Goal: Information Seeking & Learning: Learn about a topic

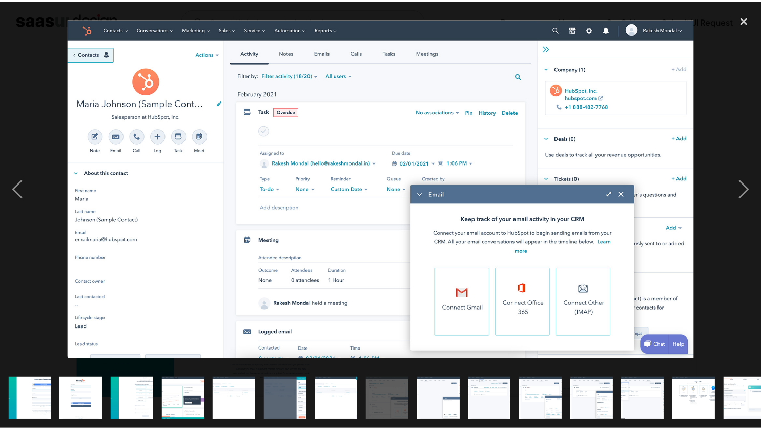
scroll to position [363, 0]
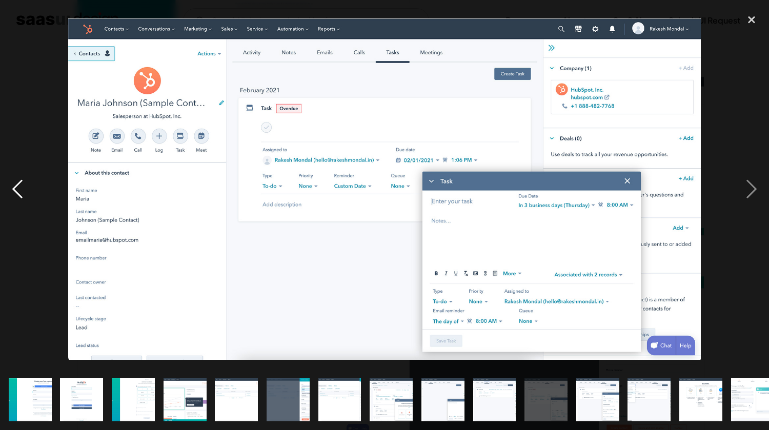
click at [22, 110] on div "previous image" at bounding box center [17, 189] width 35 height 361
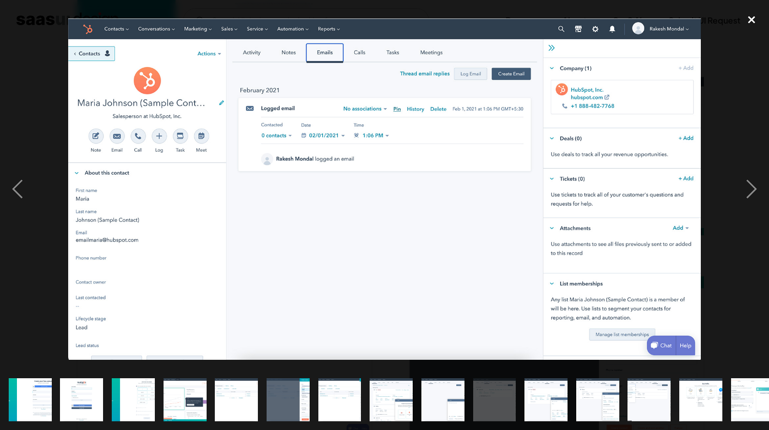
click at [751, 19] on div "close lightbox" at bounding box center [751, 20] width 35 height 23
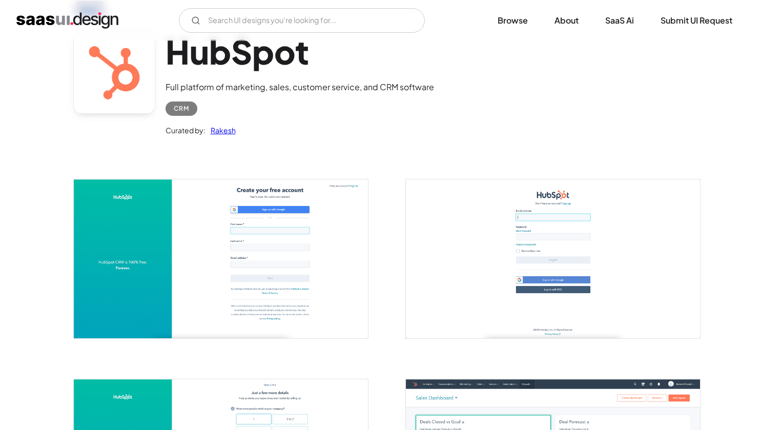
scroll to position [0, 0]
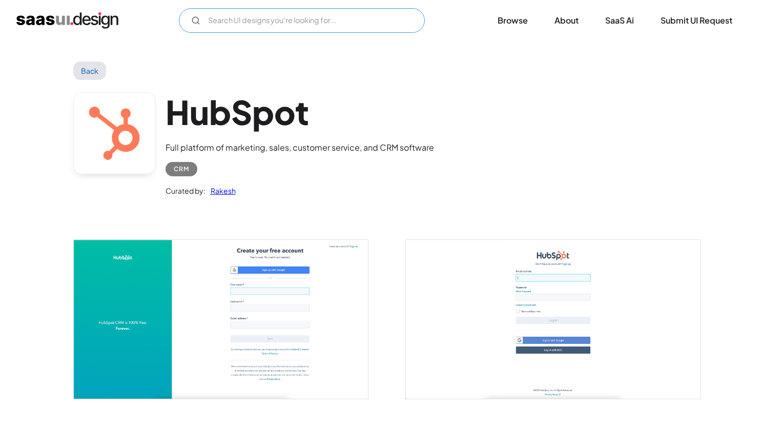
click at [365, 14] on input "Email Form" at bounding box center [302, 20] width 246 height 25
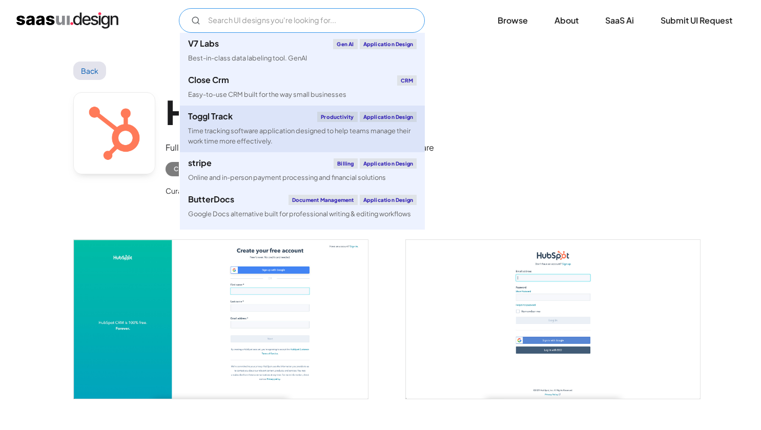
click at [320, 107] on link "Toggl Track Productivity Application Design Time tracking software application …" at bounding box center [302, 129] width 245 height 46
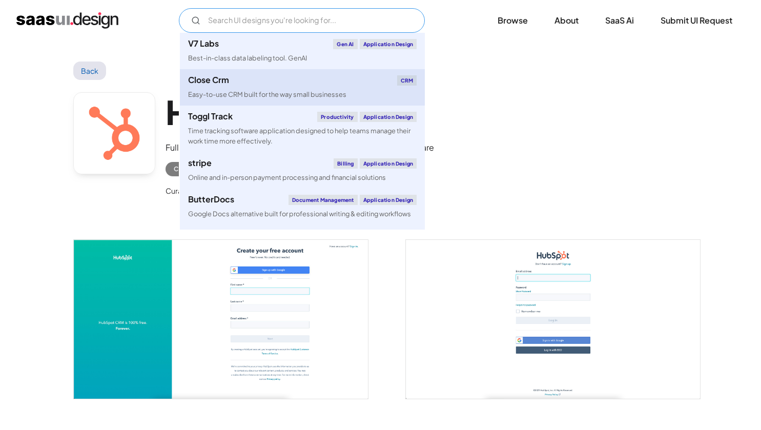
click at [339, 74] on link "Close Crm CRM Easy-to-use CRM built for the way small businesses" at bounding box center [302, 87] width 245 height 36
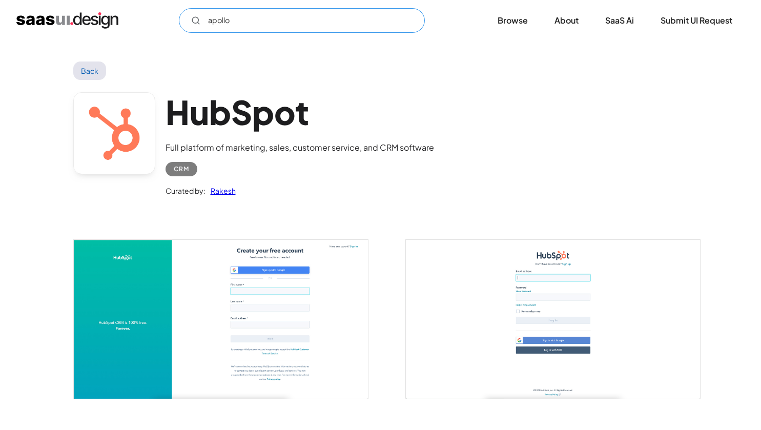
type input "apollo"
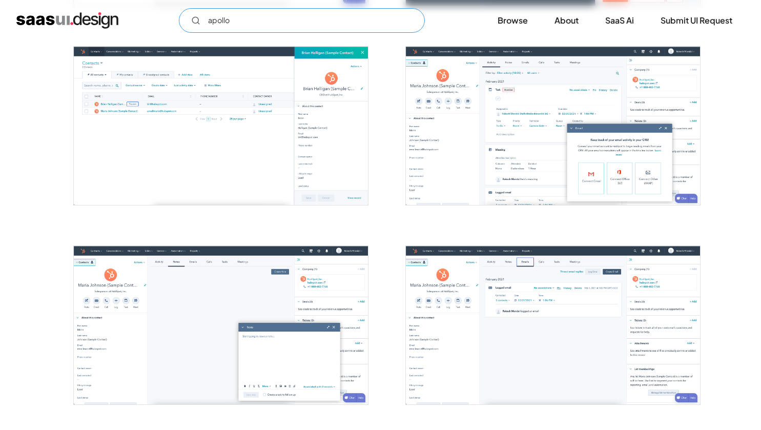
scroll to position [793, 0]
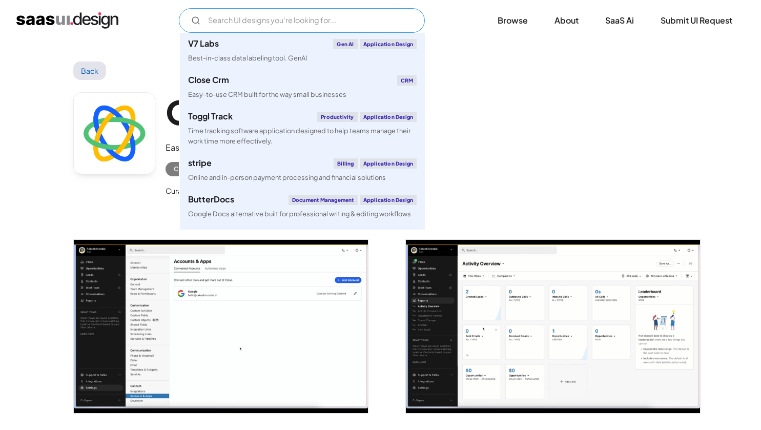
click at [317, 10] on input "Email Form" at bounding box center [302, 20] width 246 height 25
click at [519, 17] on link "Browse" at bounding box center [512, 20] width 55 height 23
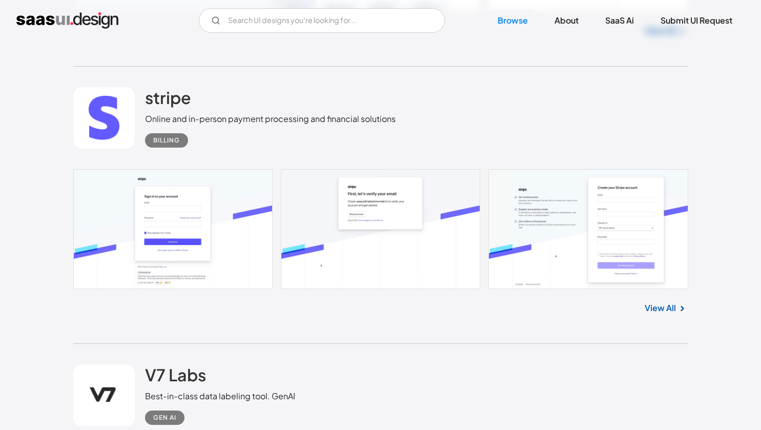
scroll to position [847, 0]
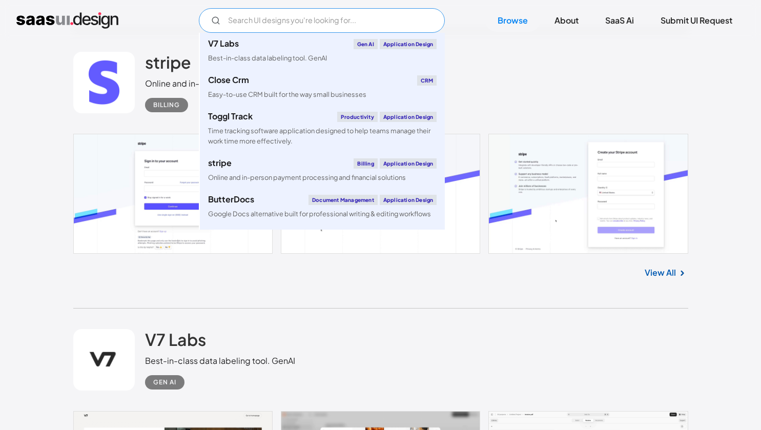
click at [333, 17] on input "Email Form" at bounding box center [322, 20] width 246 height 25
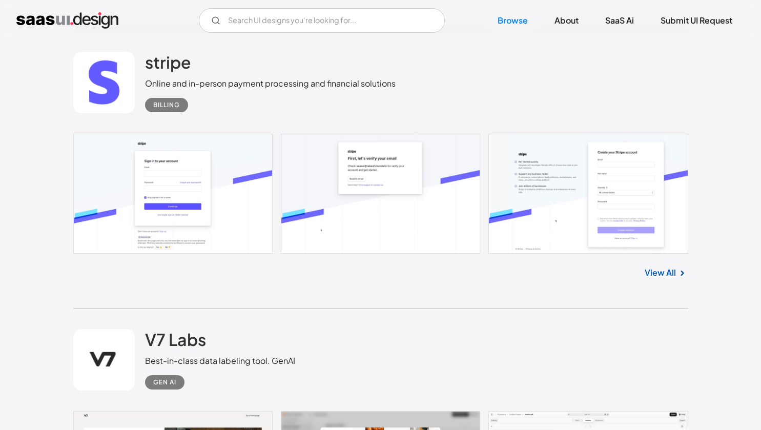
click at [498, 92] on div "stripe Online and in-person payment processing and financial solutions Billing" at bounding box center [380, 82] width 615 height 103
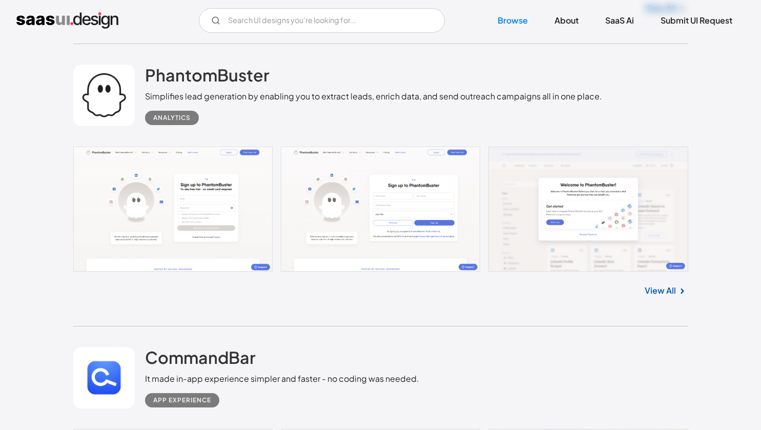
scroll to position [1947, 0]
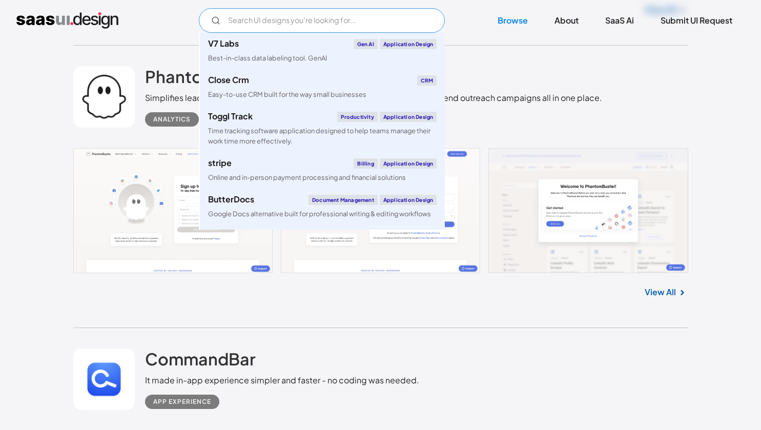
click at [374, 18] on input "Email Form" at bounding box center [322, 20] width 246 height 25
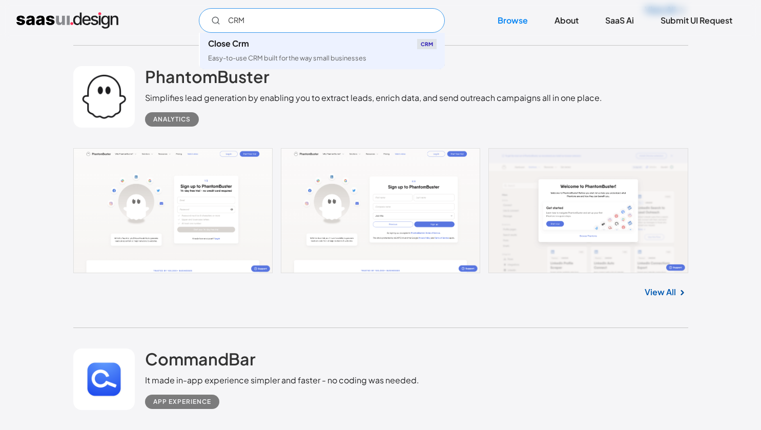
type input "CRM"
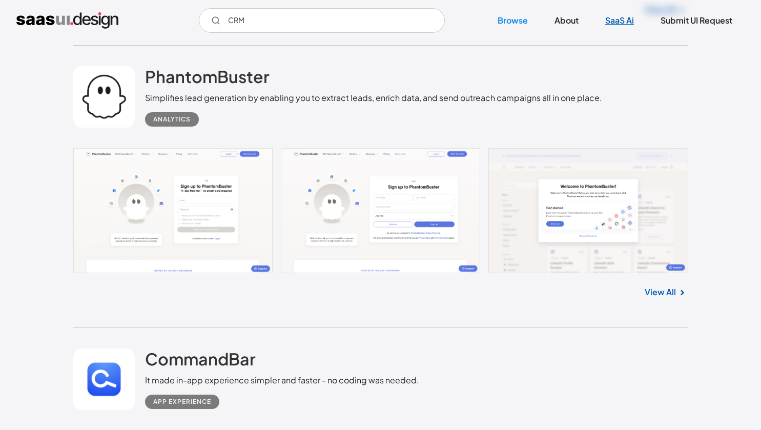
click at [628, 25] on link "SaaS Ai" at bounding box center [619, 20] width 53 height 23
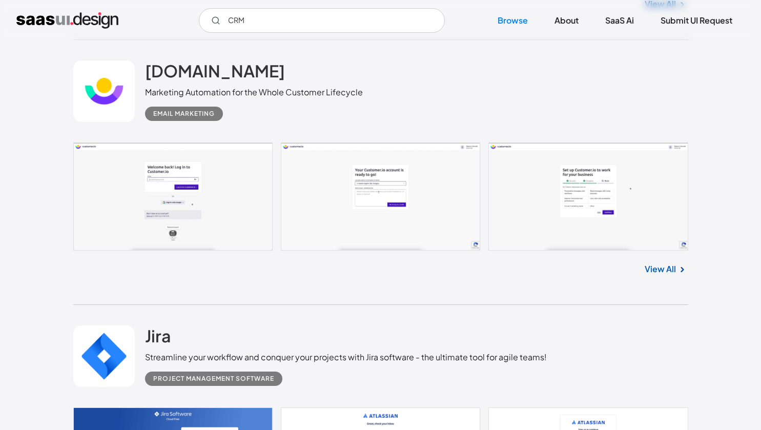
scroll to position [3117, 0]
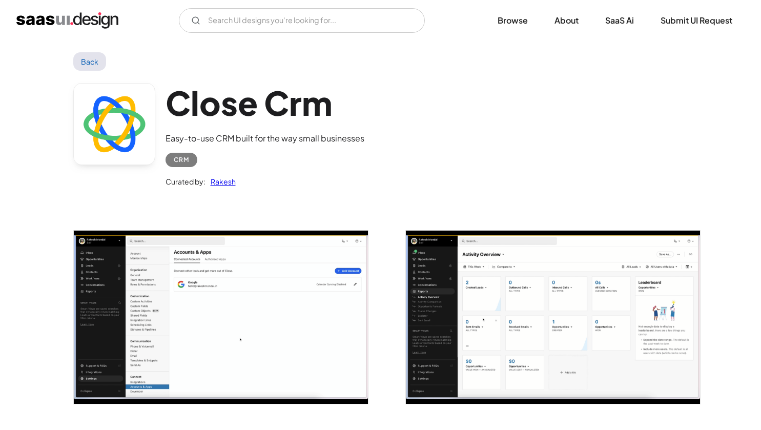
scroll to position [15, 0]
